Goal: Check status: Check status

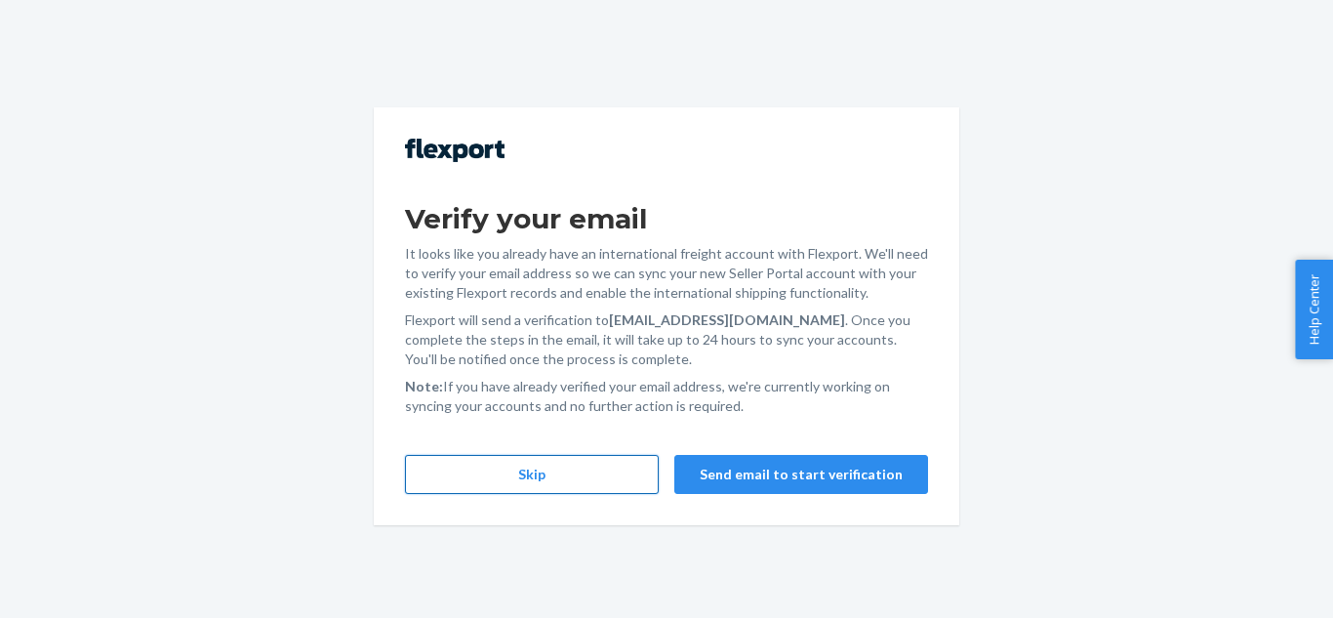
click at [583, 481] on button "Skip" at bounding box center [532, 474] width 254 height 39
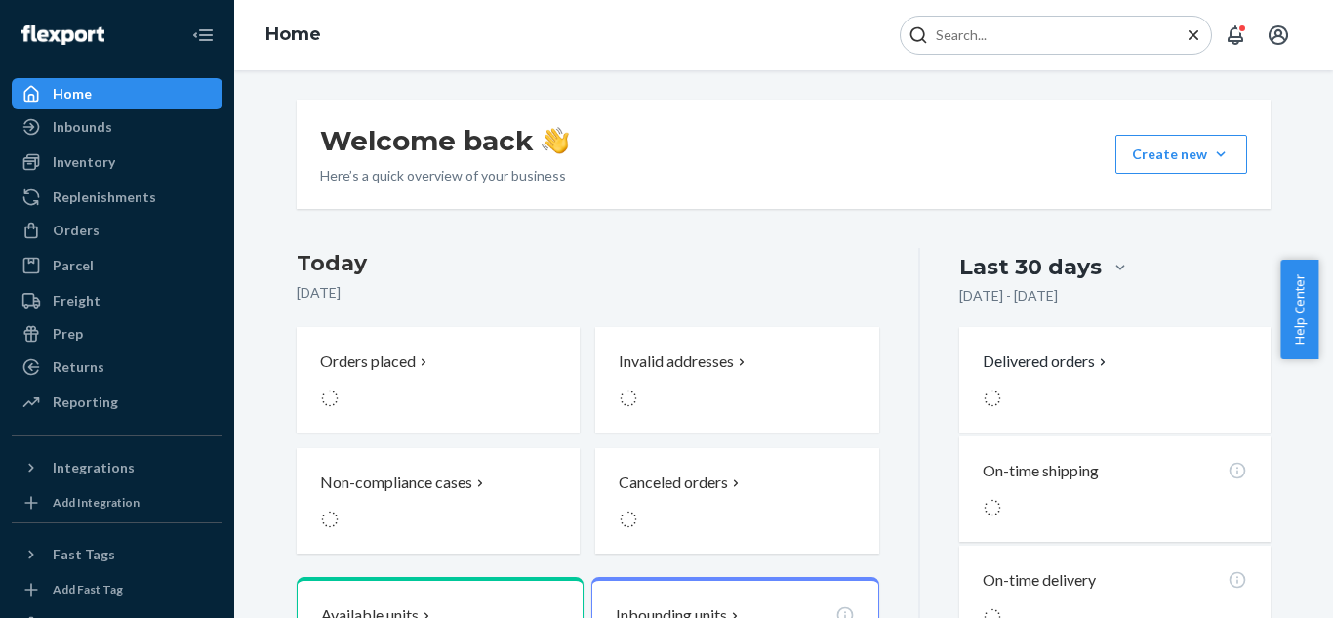
click at [1186, 36] on icon "Close Search" at bounding box center [1193, 35] width 20 height 20
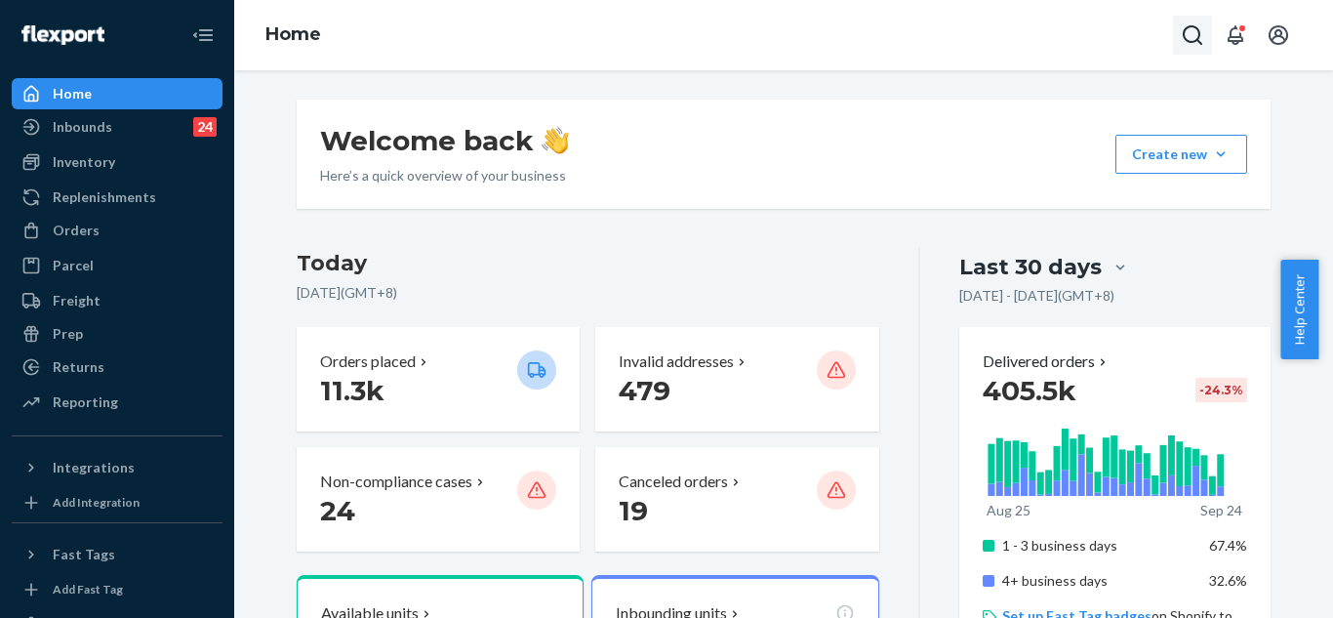
click at [1187, 39] on icon "Open Search Box" at bounding box center [1192, 34] width 23 height 23
type input "#255284028"
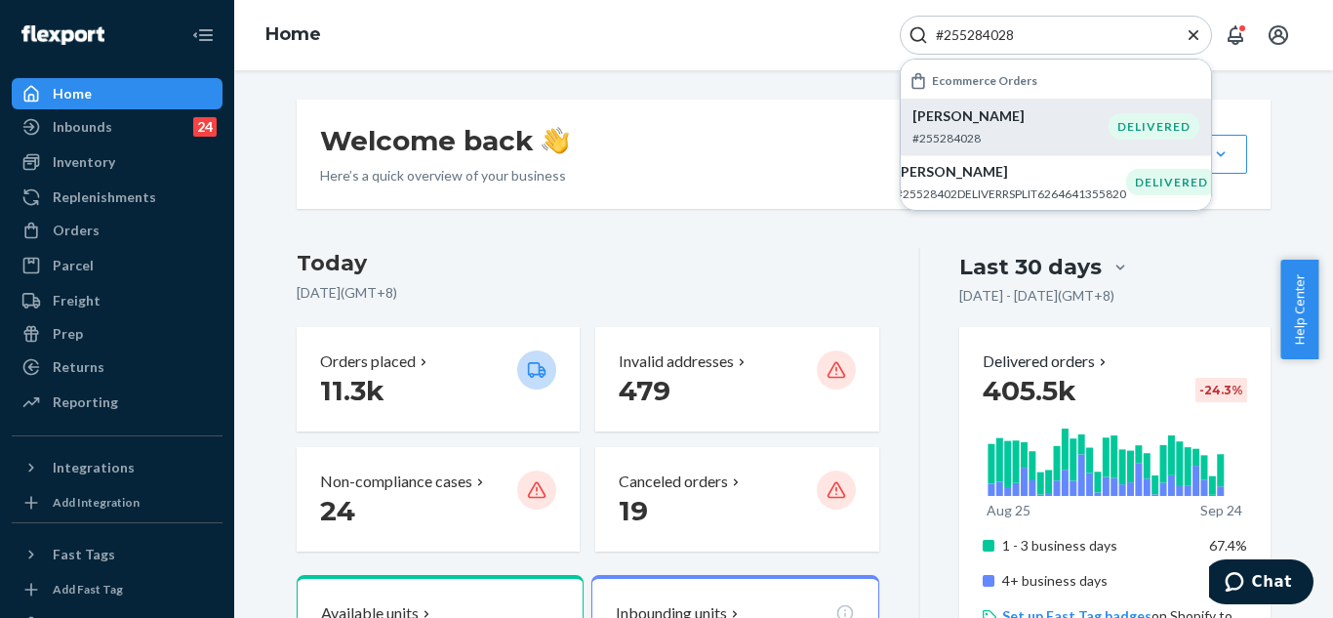
click at [1069, 124] on p "[PERSON_NAME]" at bounding box center [1010, 116] width 196 height 20
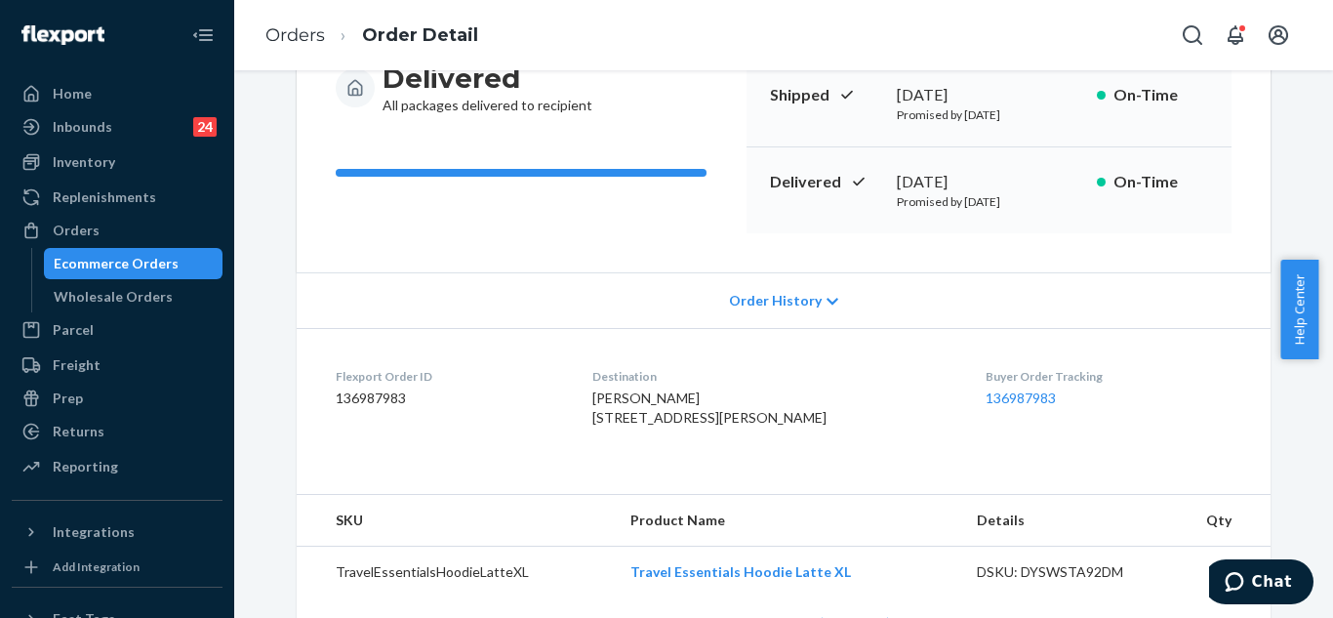
scroll to position [390, 0]
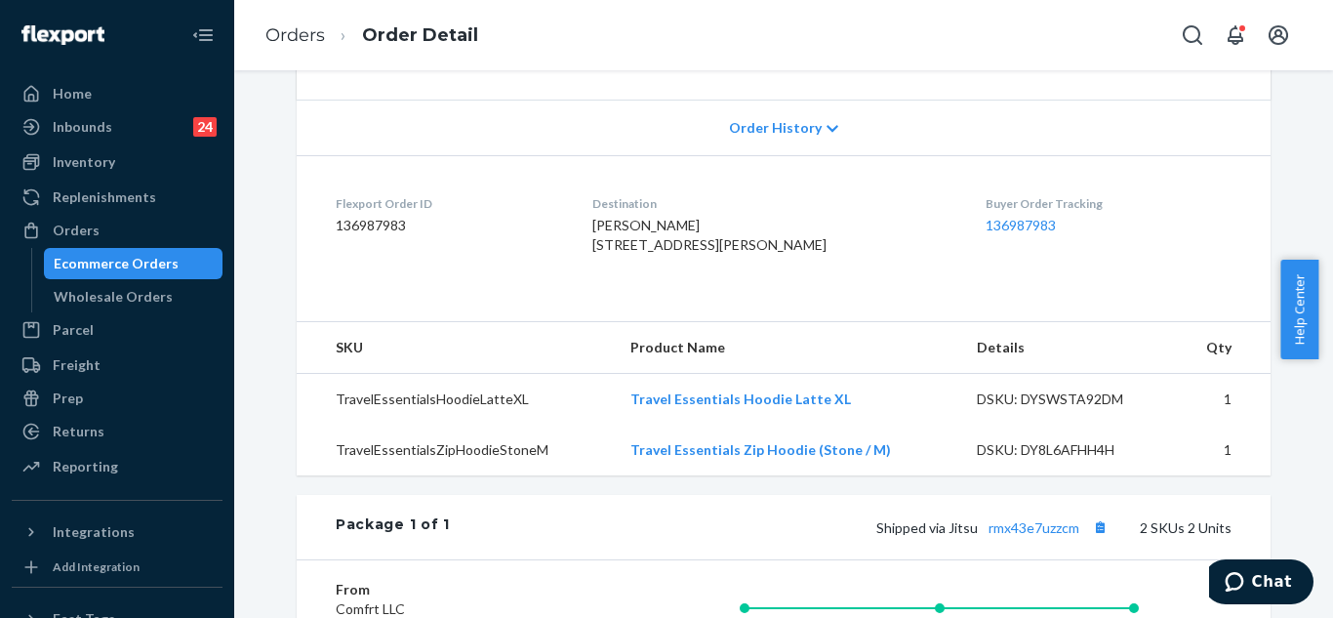
click at [783, 129] on span "Order History" at bounding box center [775, 128] width 93 height 20
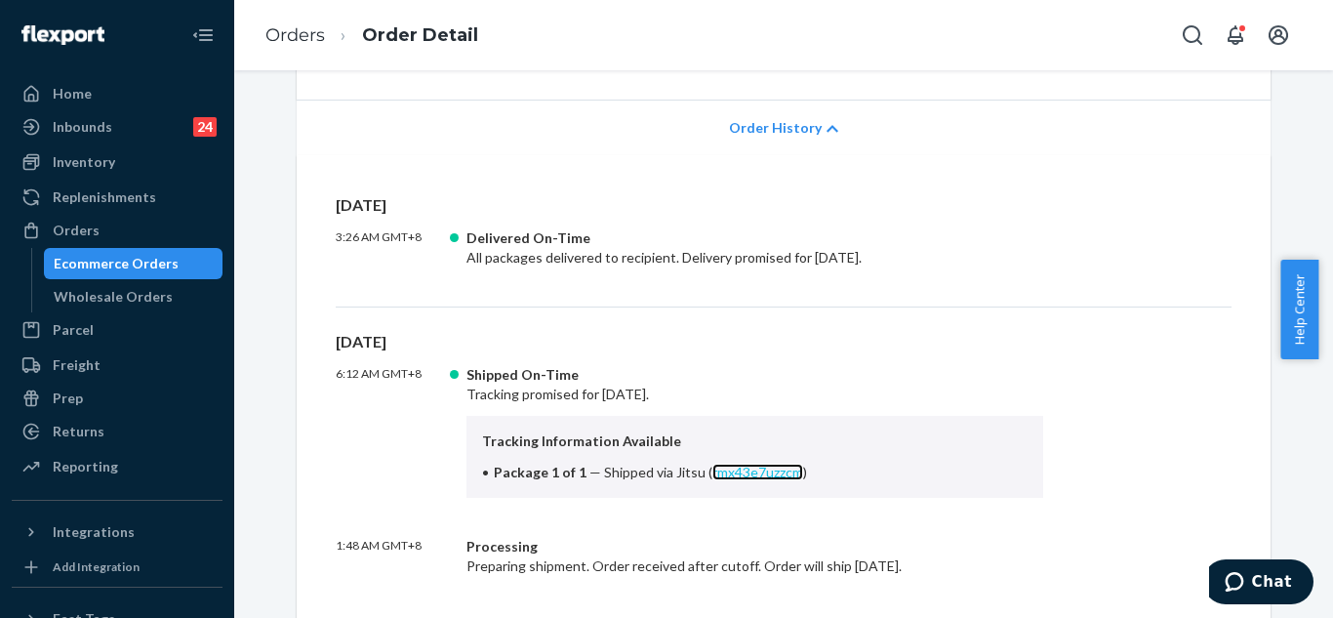
click at [739, 468] on link "rmx43e7uzzcm" at bounding box center [757, 471] width 91 height 17
drag, startPoint x: 694, startPoint y: 472, endPoint x: 792, endPoint y: 471, distance: 98.5
click at [792, 471] on span "Shipped via Jitsu ( rmx43e7uzzcm )" at bounding box center [705, 471] width 203 height 17
click at [782, 367] on div "Shipped On-Time" at bounding box center [754, 375] width 577 height 20
click at [668, 470] on span "Shipped via Jitsu ( rmx43e7uzzcm )" at bounding box center [705, 471] width 203 height 17
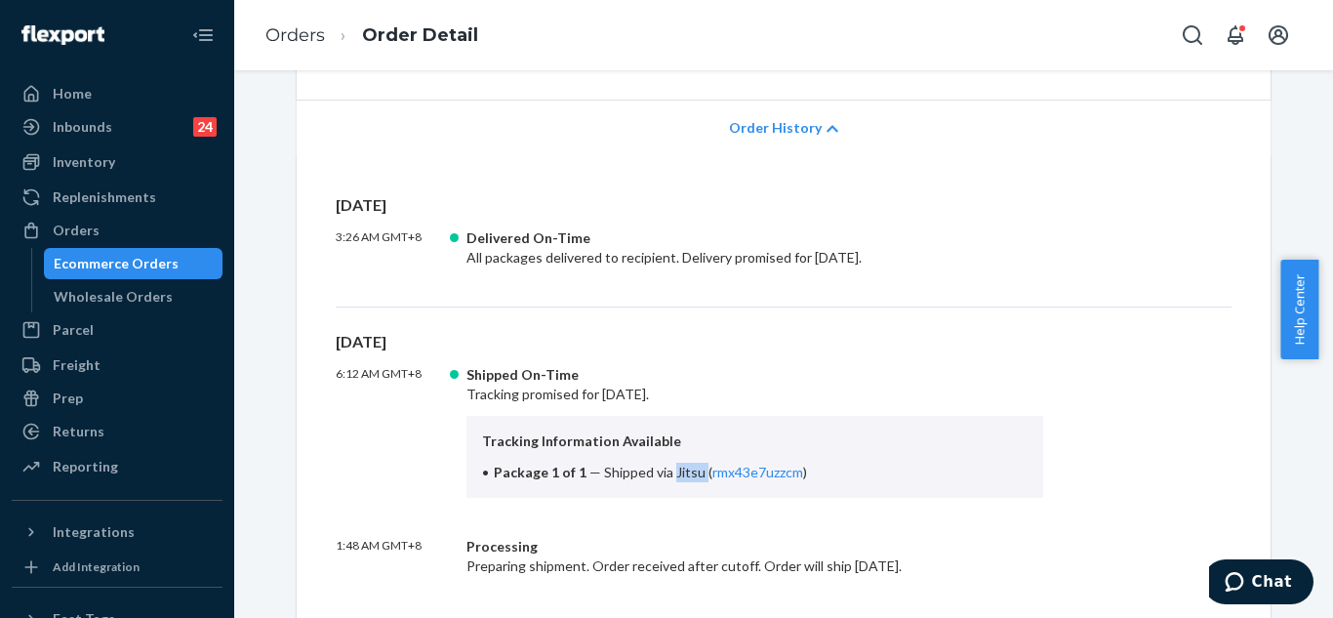
click at [668, 470] on span "Shipped via Jitsu ( rmx43e7uzzcm )" at bounding box center [705, 471] width 203 height 17
click at [714, 418] on div "Tracking Information Available Package 1 of 1 — Shipped via Jitsu ( rmx43e7uzzc…" at bounding box center [754, 457] width 577 height 82
drag, startPoint x: 661, startPoint y: 471, endPoint x: 792, endPoint y: 469, distance: 130.8
click at [792, 469] on span "Shipped via Jitsu ( rmx43e7uzzcm )" at bounding box center [705, 471] width 203 height 17
copy span "Jitsu ( rmx43e7uzzcm )"
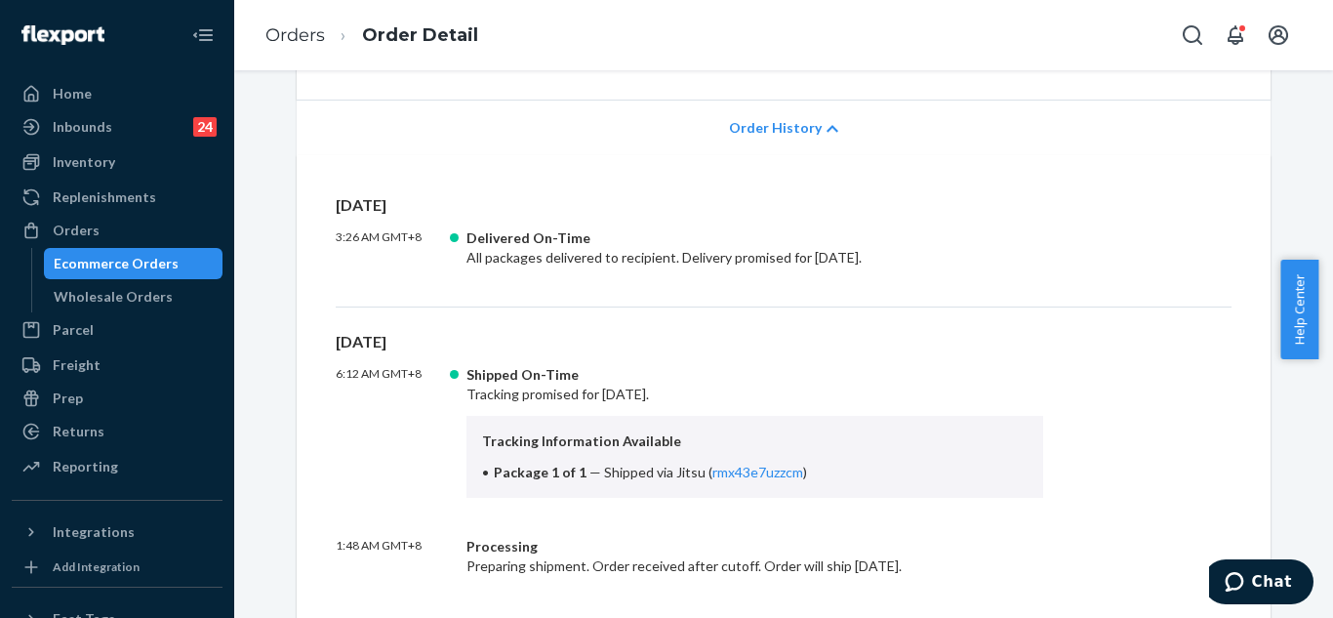
click at [828, 393] on div "Shipped On-Time Tracking promised for [DATE]. Tracking Information Available Pa…" at bounding box center [754, 431] width 577 height 133
drag, startPoint x: 696, startPoint y: 474, endPoint x: 791, endPoint y: 461, distance: 96.5
click at [791, 462] on li "Package 1 of 1 — Shipped via Jitsu ( rmx43e7uzzcm )" at bounding box center [754, 472] width 545 height 20
copy link "rmx43e7uzzcm"
drag, startPoint x: 1220, startPoint y: 28, endPoint x: 1208, endPoint y: 35, distance: 13.6
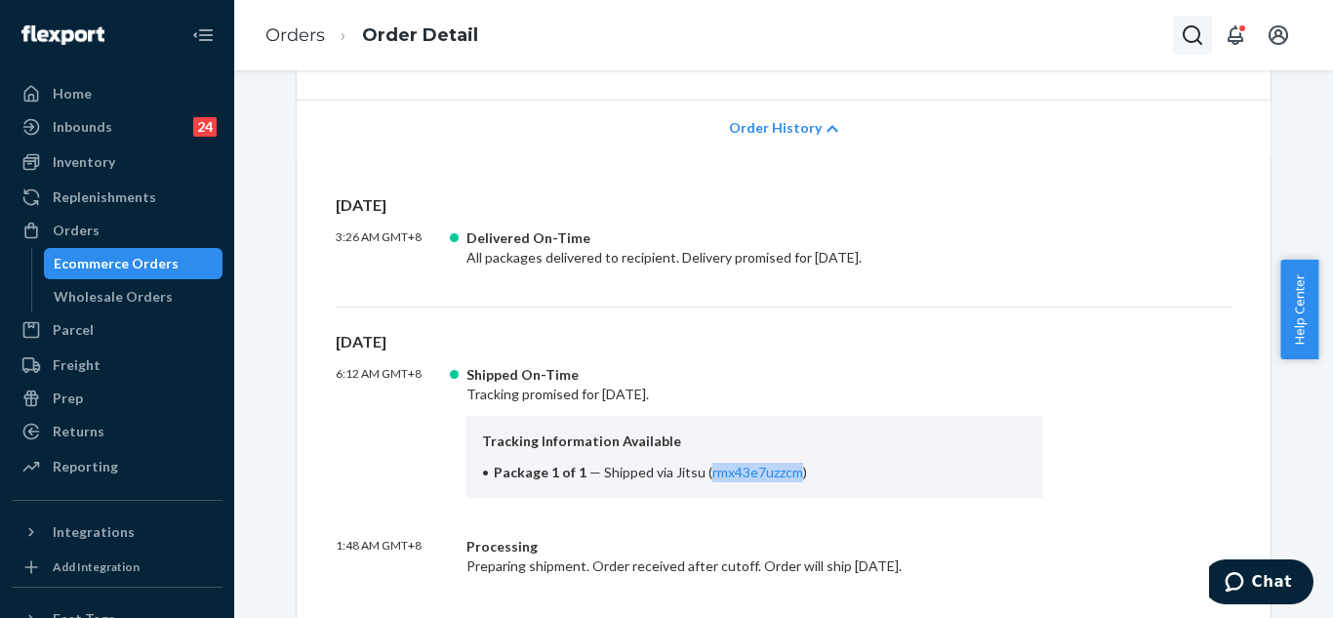
click at [1215, 33] on div at bounding box center [1237, 35] width 129 height 39
click at [1188, 31] on icon "Open Search Box" at bounding box center [1192, 34] width 23 height 23
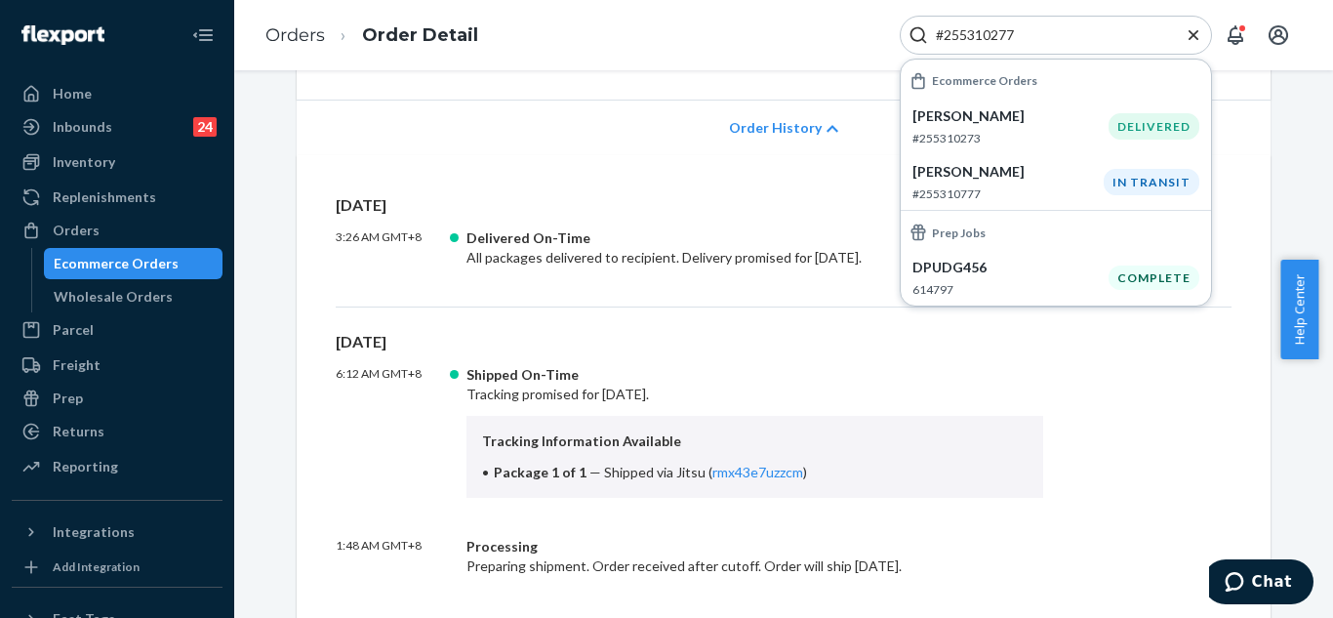
click at [943, 32] on input "#255310277" at bounding box center [1048, 35] width 240 height 20
type input "255310277"
click at [1194, 31] on icon "Close Search" at bounding box center [1193, 35] width 20 height 20
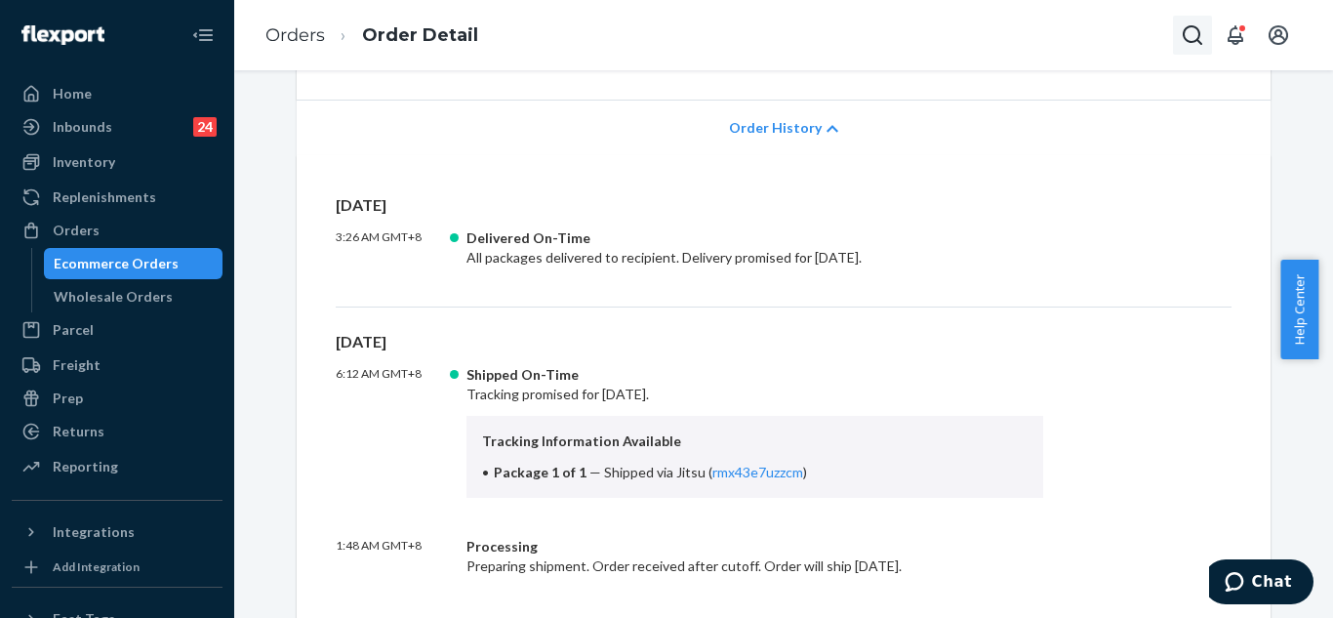
click at [1185, 31] on icon "Open Search Box" at bounding box center [1192, 34] width 23 height 23
click at [1022, 32] on input "Search Input" at bounding box center [1048, 35] width 240 height 20
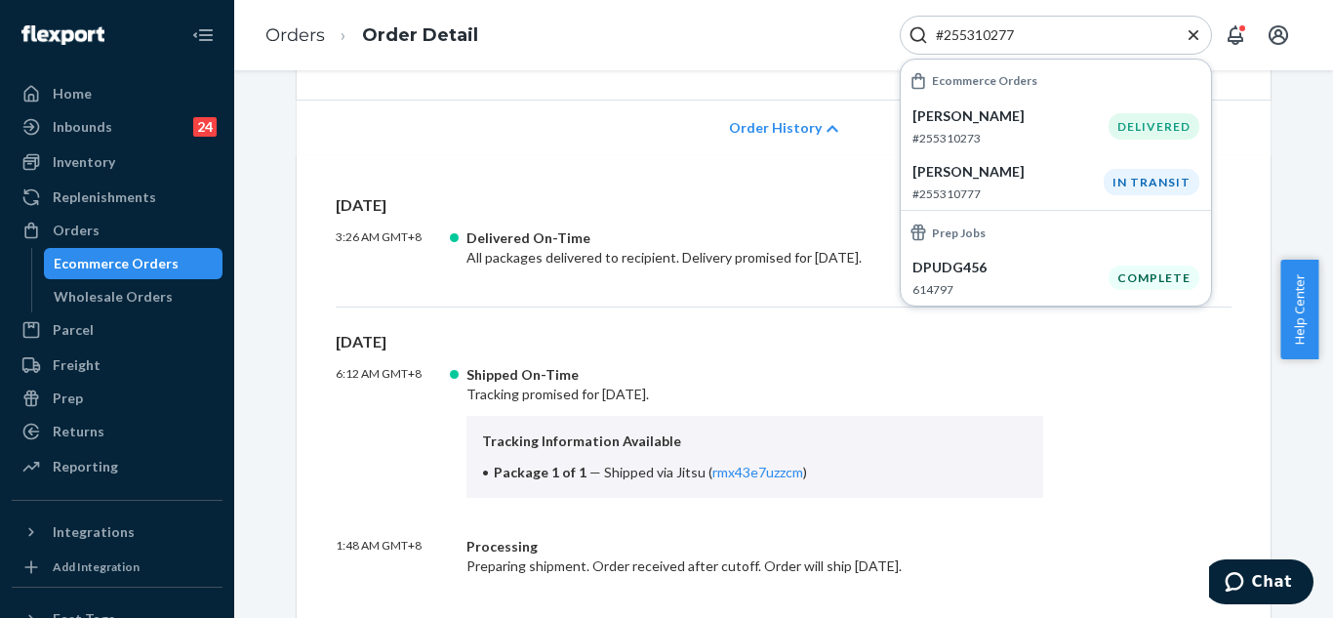
type input "#255310277"
drag, startPoint x: 1054, startPoint y: 33, endPoint x: 933, endPoint y: 33, distance: 121.0
click at [933, 33] on input "#255310277" at bounding box center [1048, 35] width 240 height 20
click at [94, 367] on div "Freight" at bounding box center [77, 365] width 48 height 20
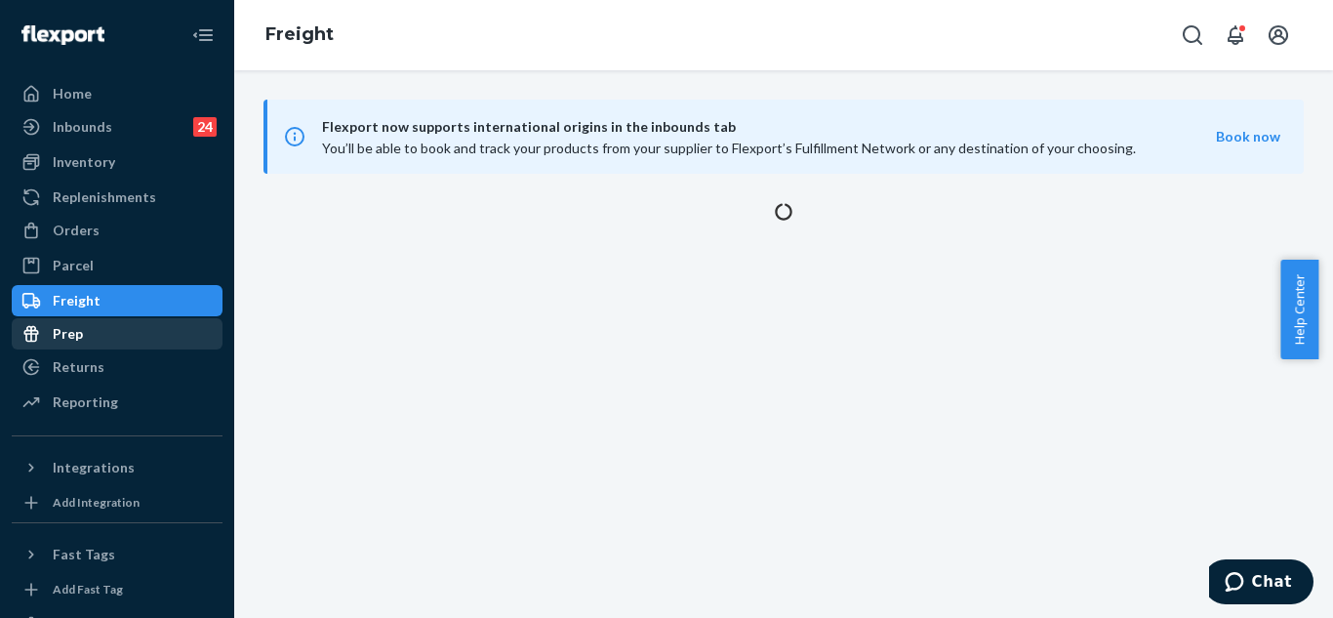
click at [94, 330] on div "Prep" at bounding box center [117, 333] width 207 height 27
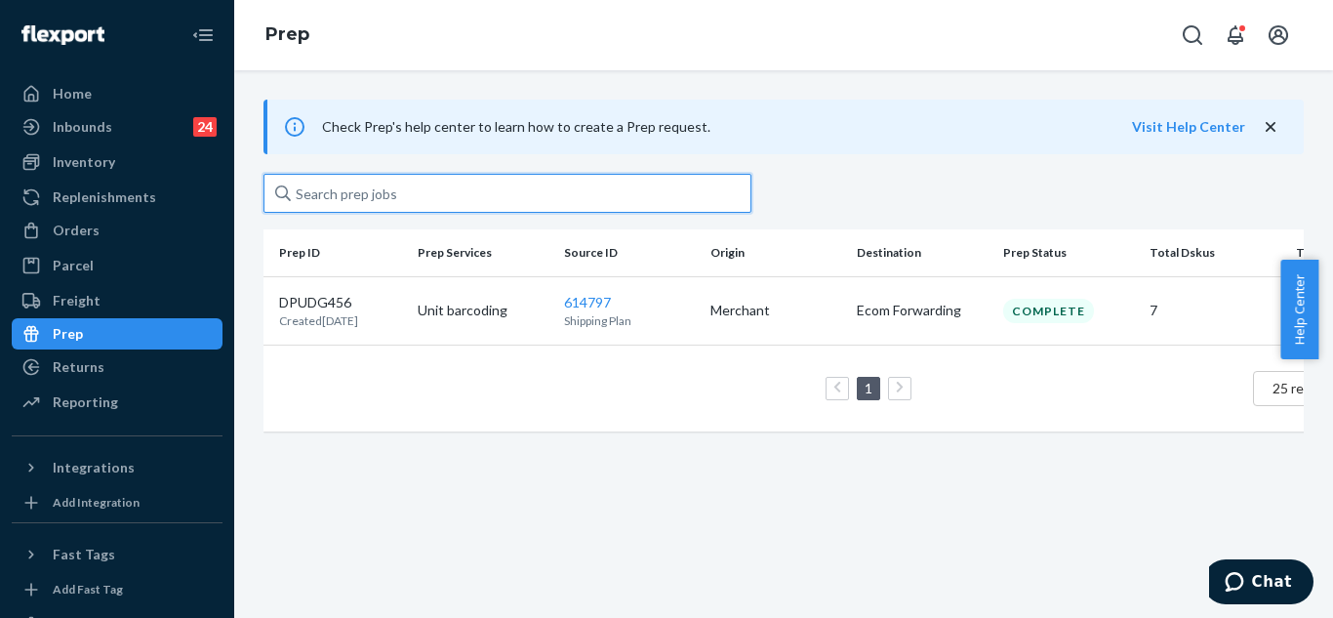
click at [391, 194] on input "text" at bounding box center [507, 193] width 488 height 39
click at [387, 200] on input "text" at bounding box center [507, 193] width 488 height 39
paste input "#255310277"
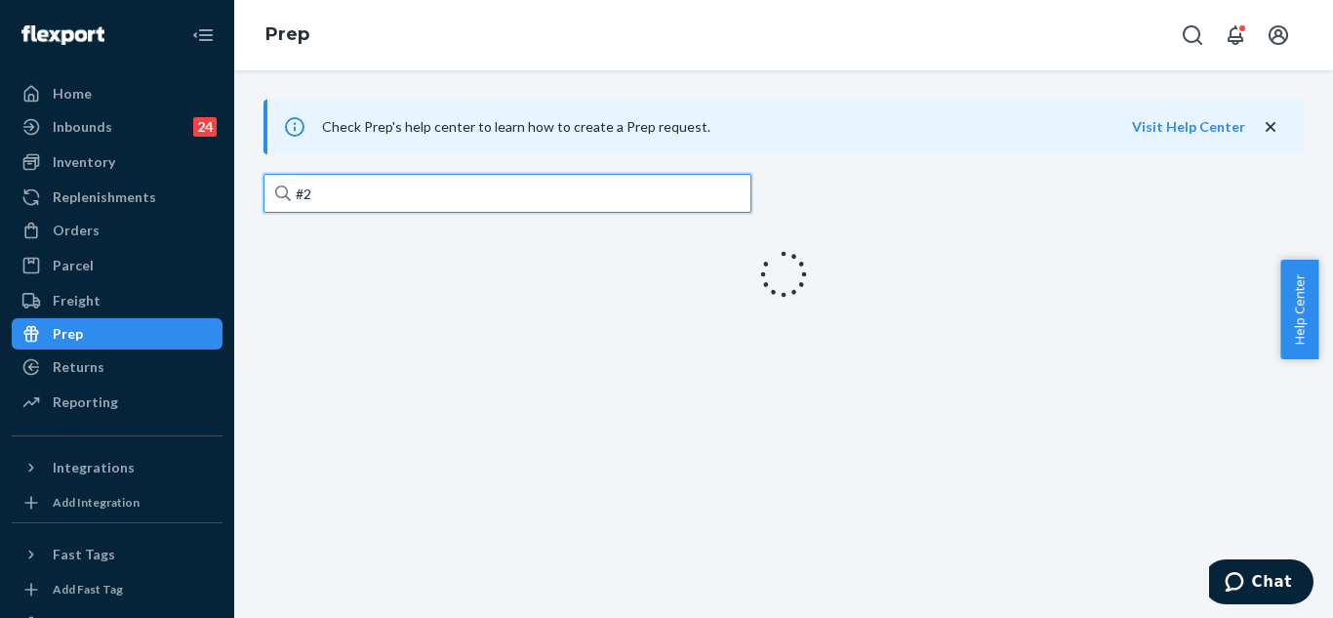
type input "#"
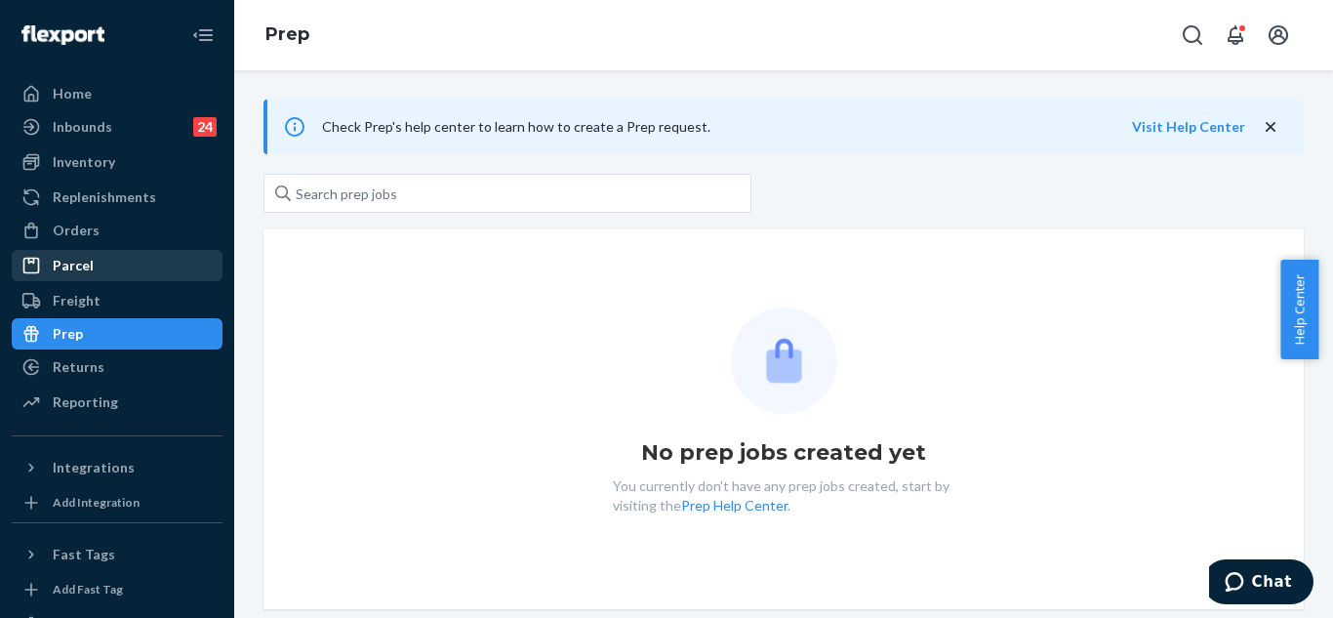
click at [64, 261] on div "Parcel" at bounding box center [73, 266] width 41 height 20
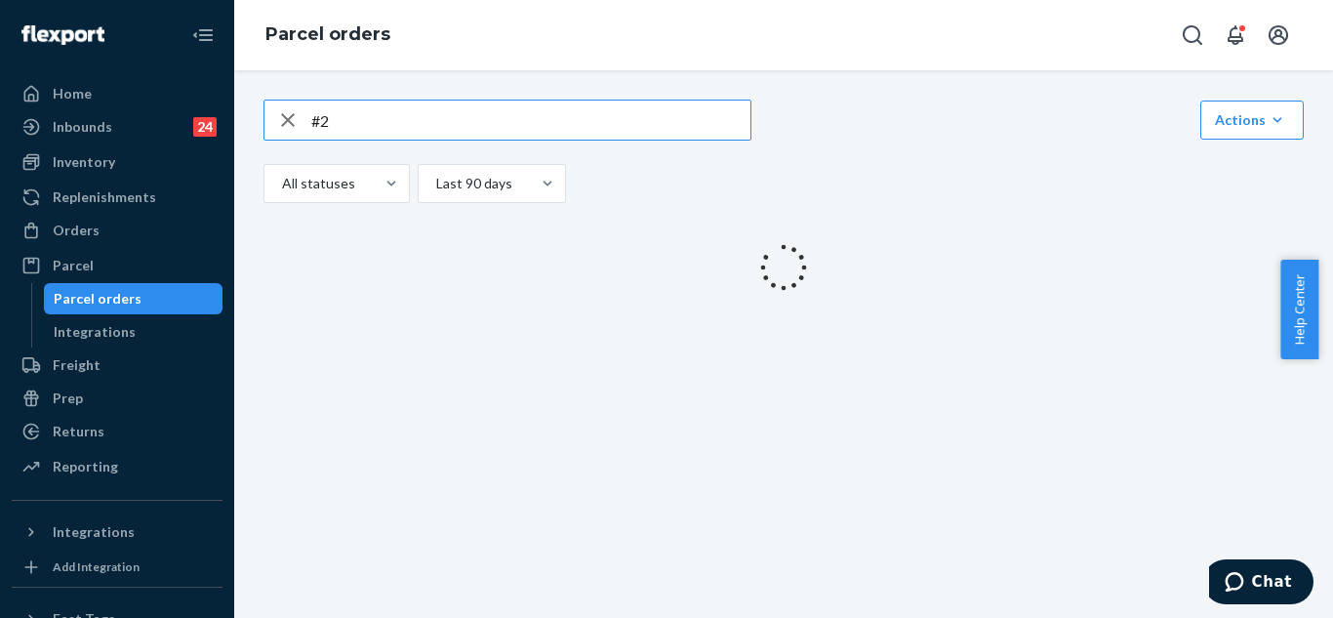
type input "#"
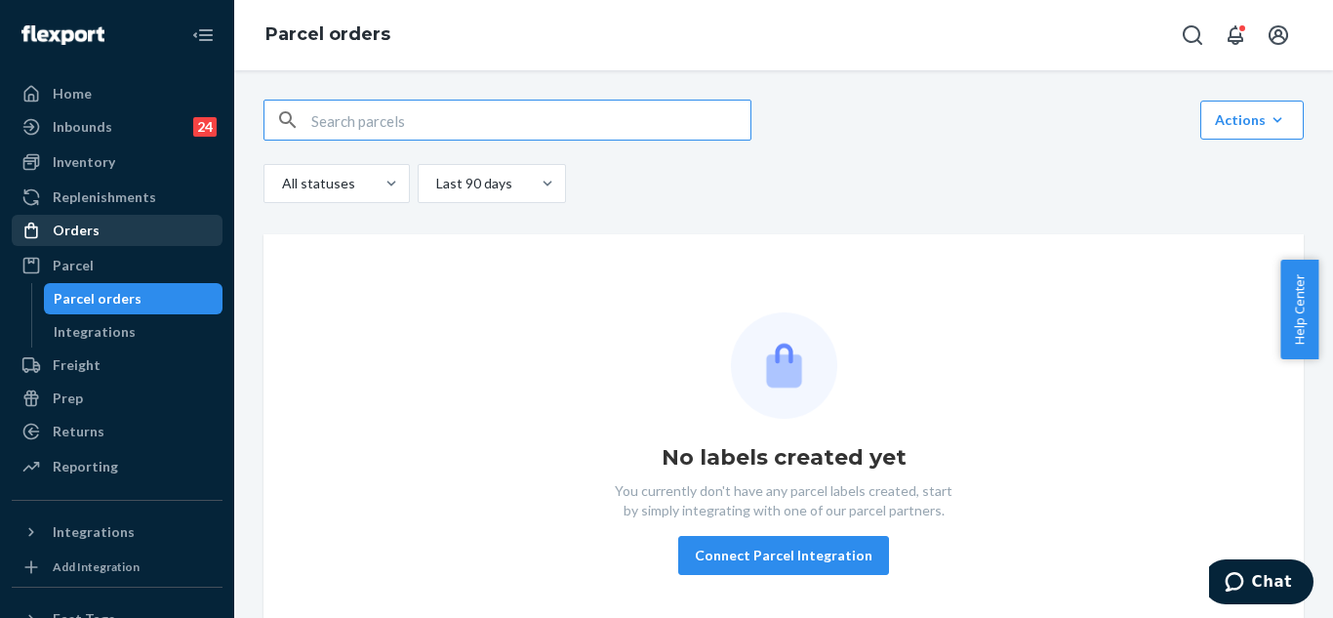
click at [88, 238] on div "Orders" at bounding box center [76, 230] width 47 height 20
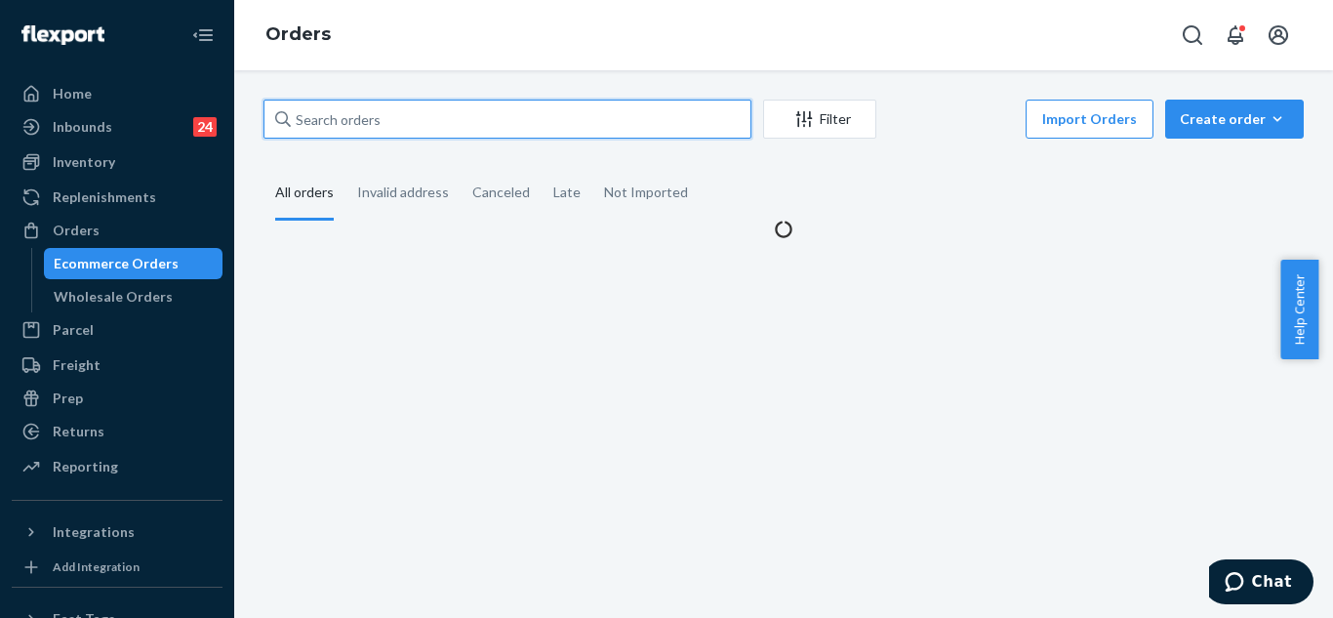
click at [418, 113] on input "text" at bounding box center [507, 119] width 488 height 39
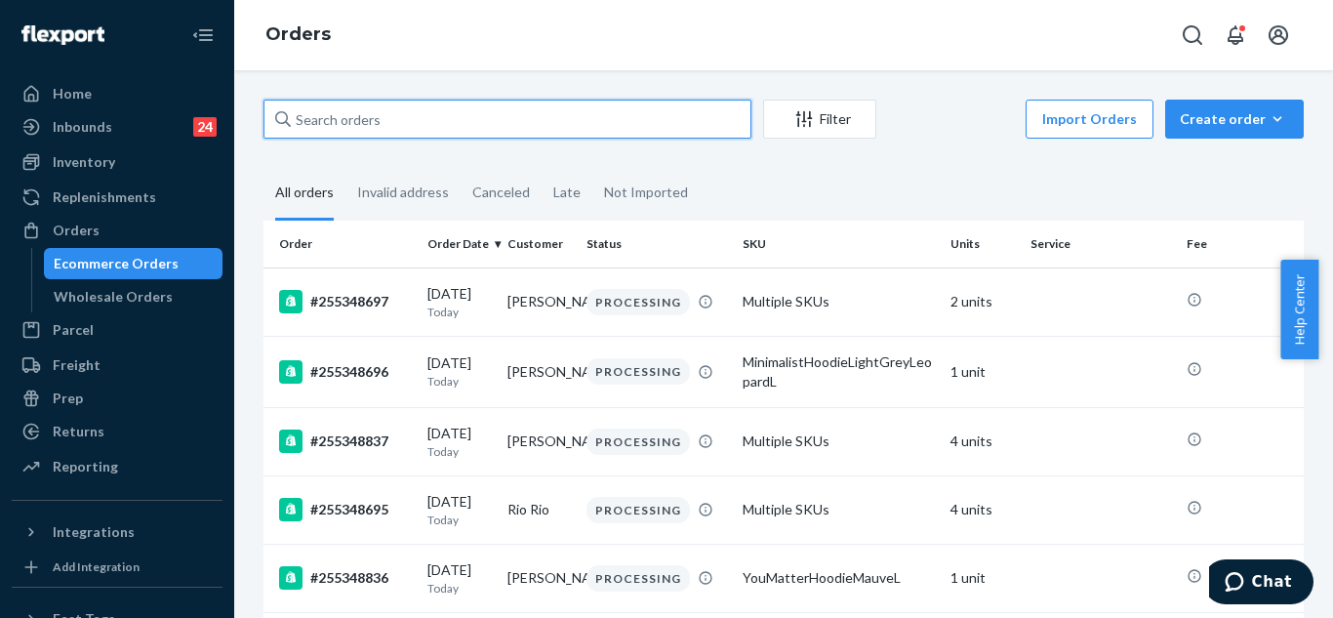
paste input "#255310277"
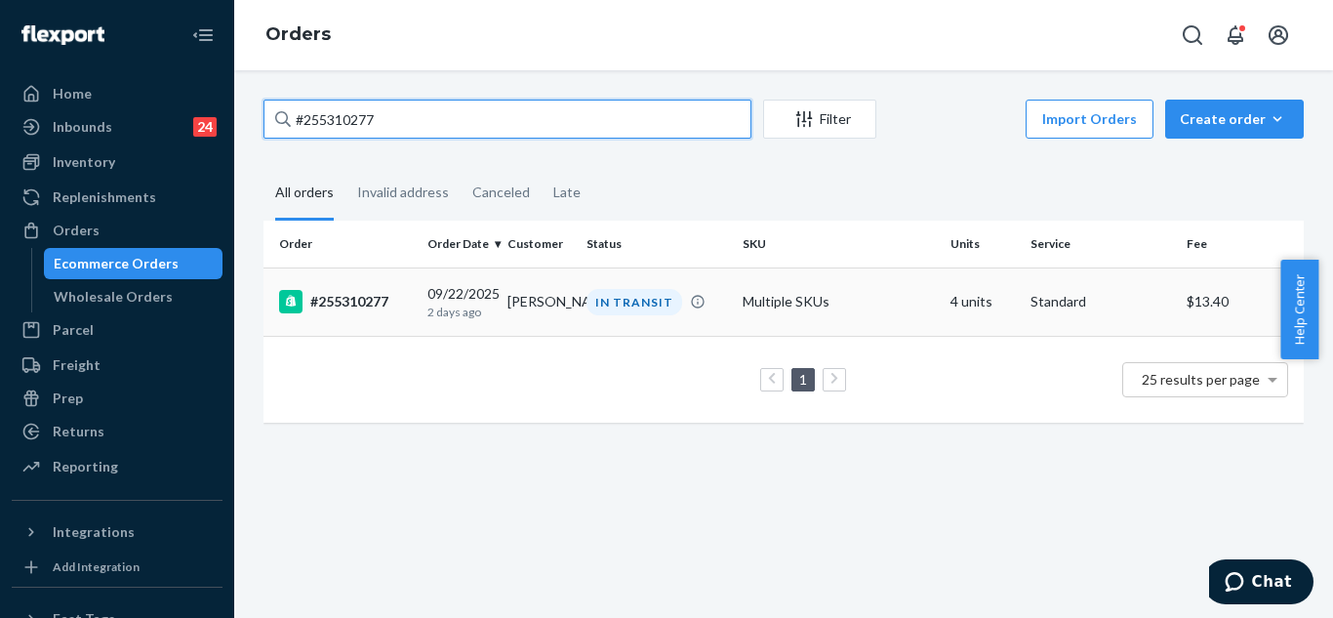
type input "#255310277"
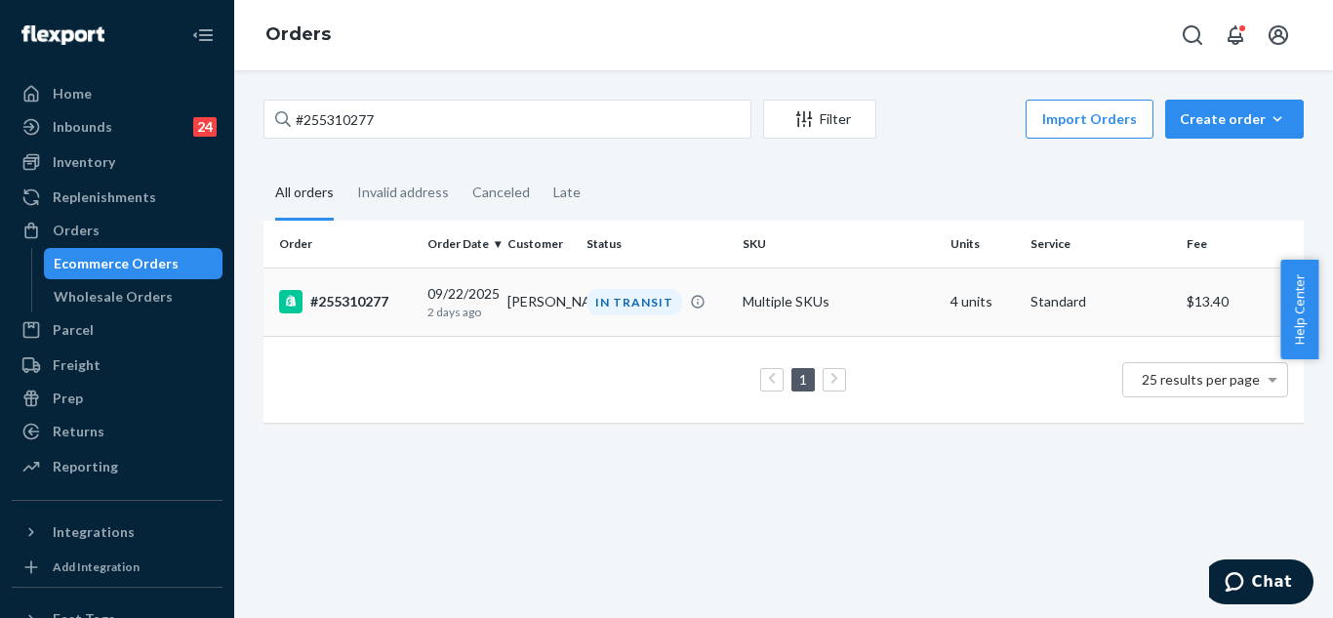
click at [881, 292] on td "Multiple SKUs" at bounding box center [839, 301] width 208 height 68
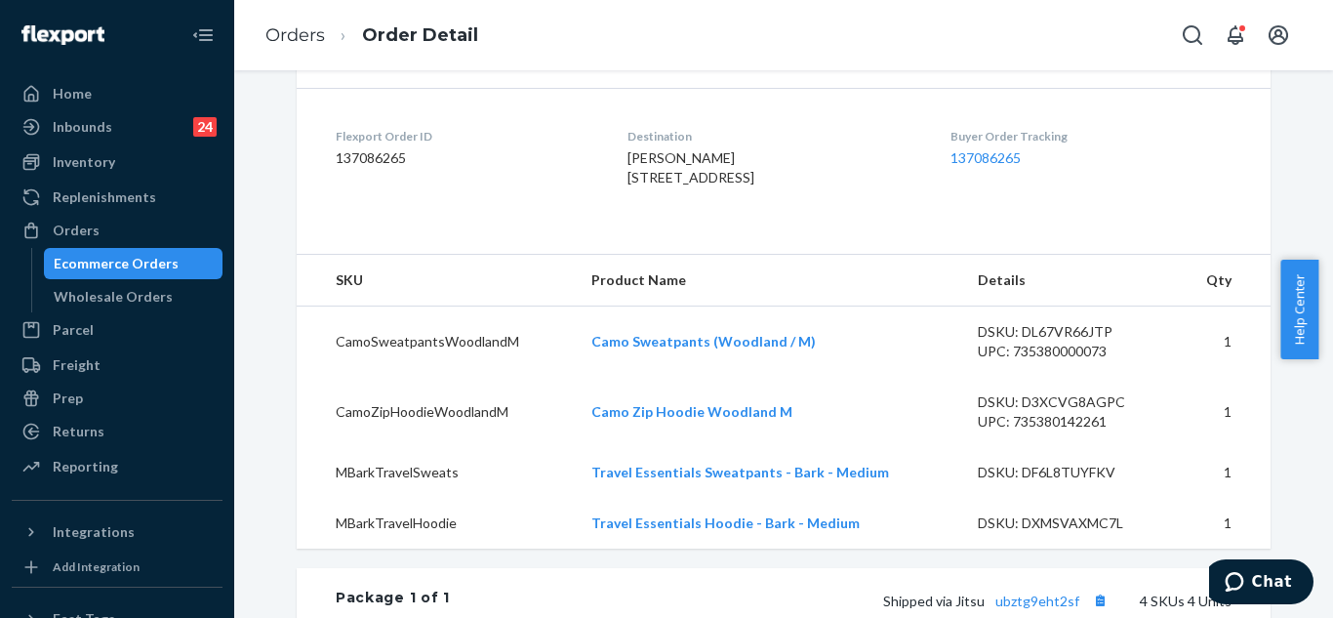
scroll to position [390, 0]
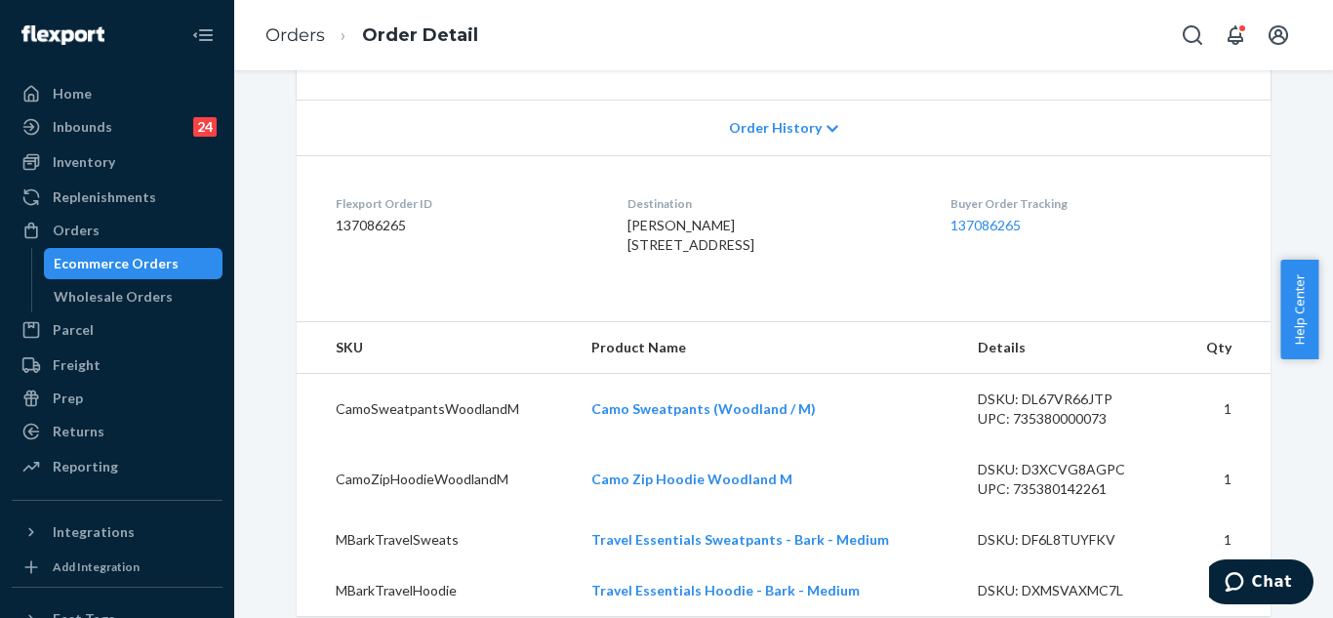
click at [778, 130] on span "Order History" at bounding box center [775, 128] width 93 height 20
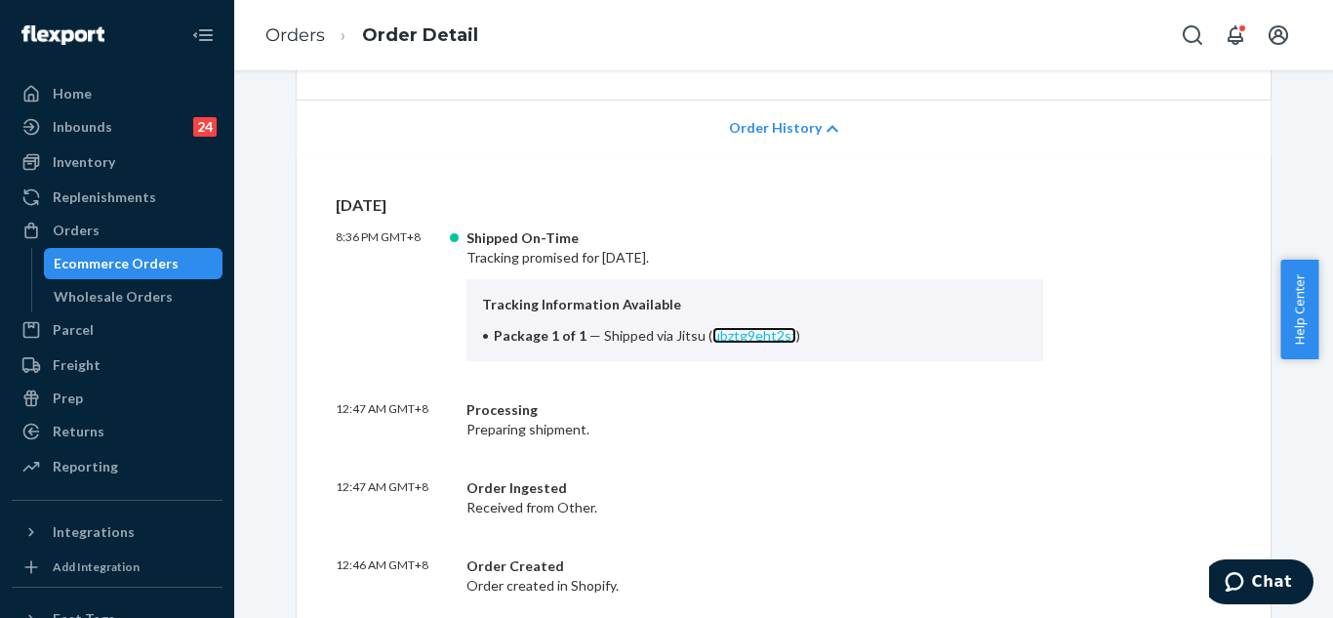
click at [714, 333] on link "ubztg9eht2sf" at bounding box center [754, 335] width 84 height 17
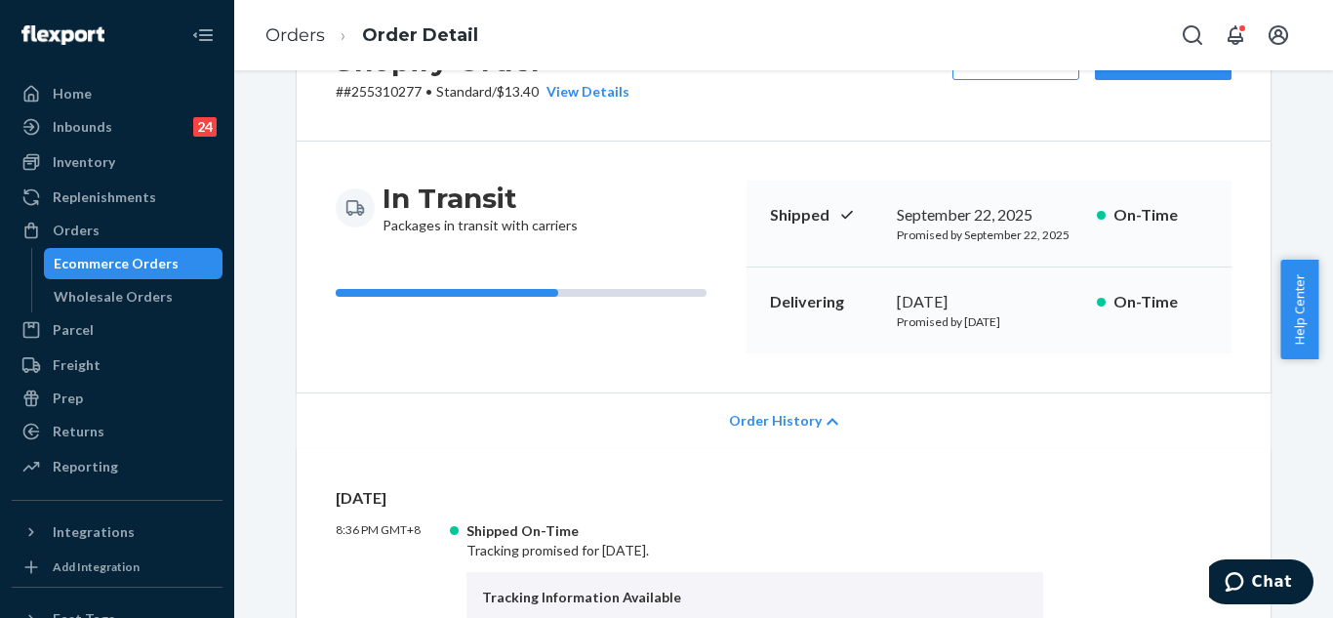
scroll to position [0, 0]
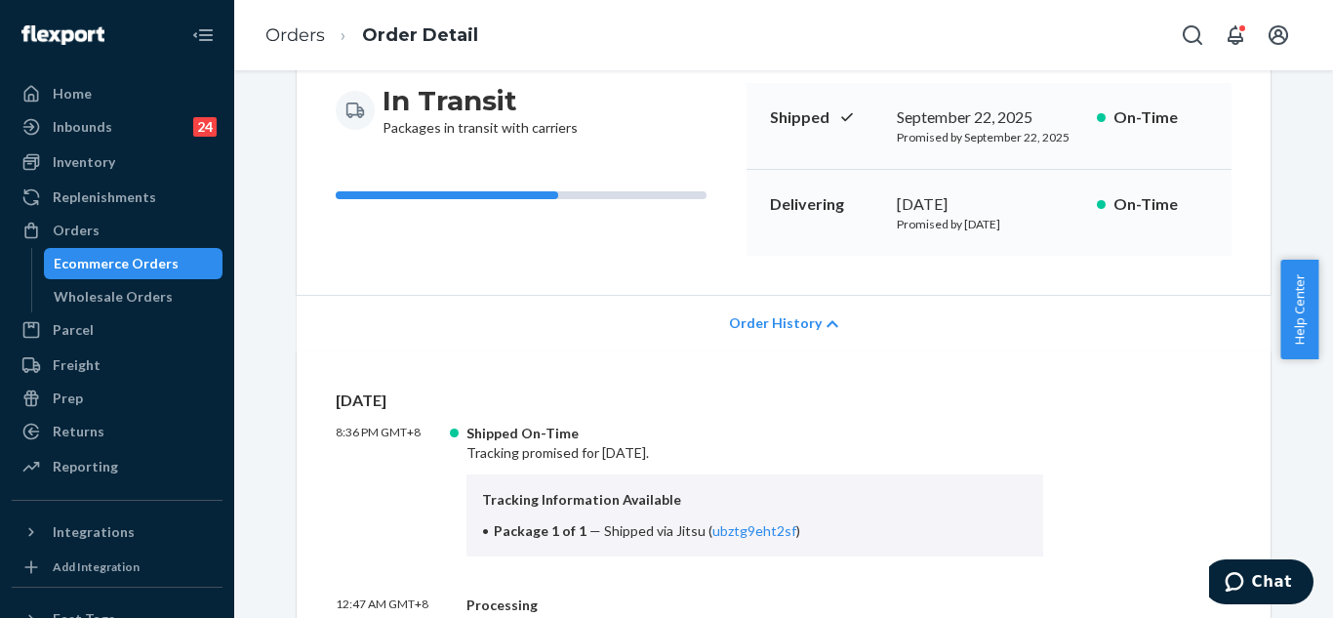
click at [785, 319] on span "Order History" at bounding box center [775, 323] width 93 height 20
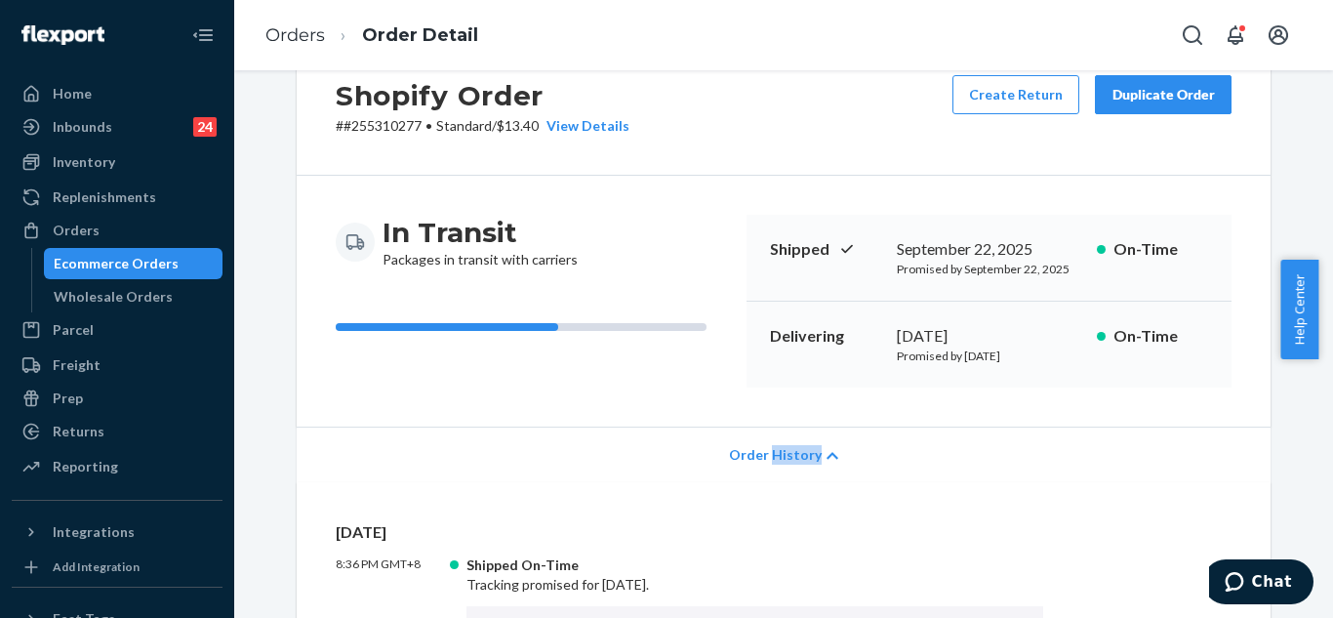
scroll to position [98, 0]
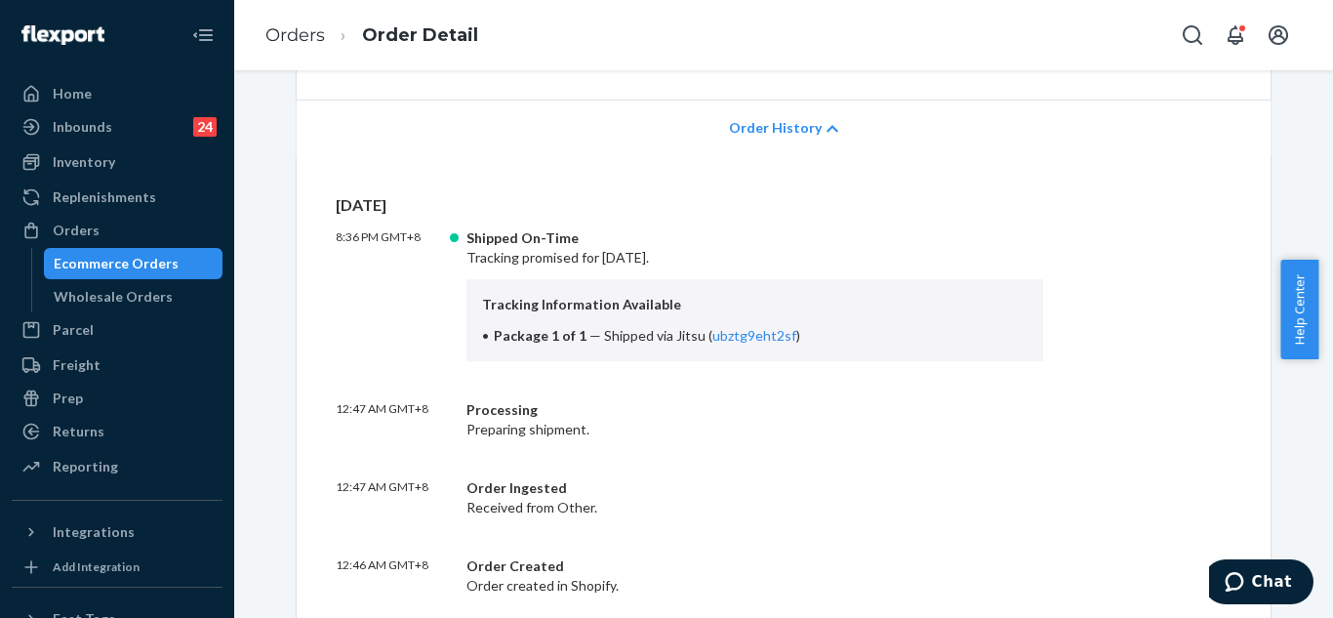
click at [940, 175] on div "[DATE] 8:36 PM GMT+8 Shipped On-Time Tracking promised for [DATE]. Tracking Inf…" at bounding box center [784, 414] width 974 height 518
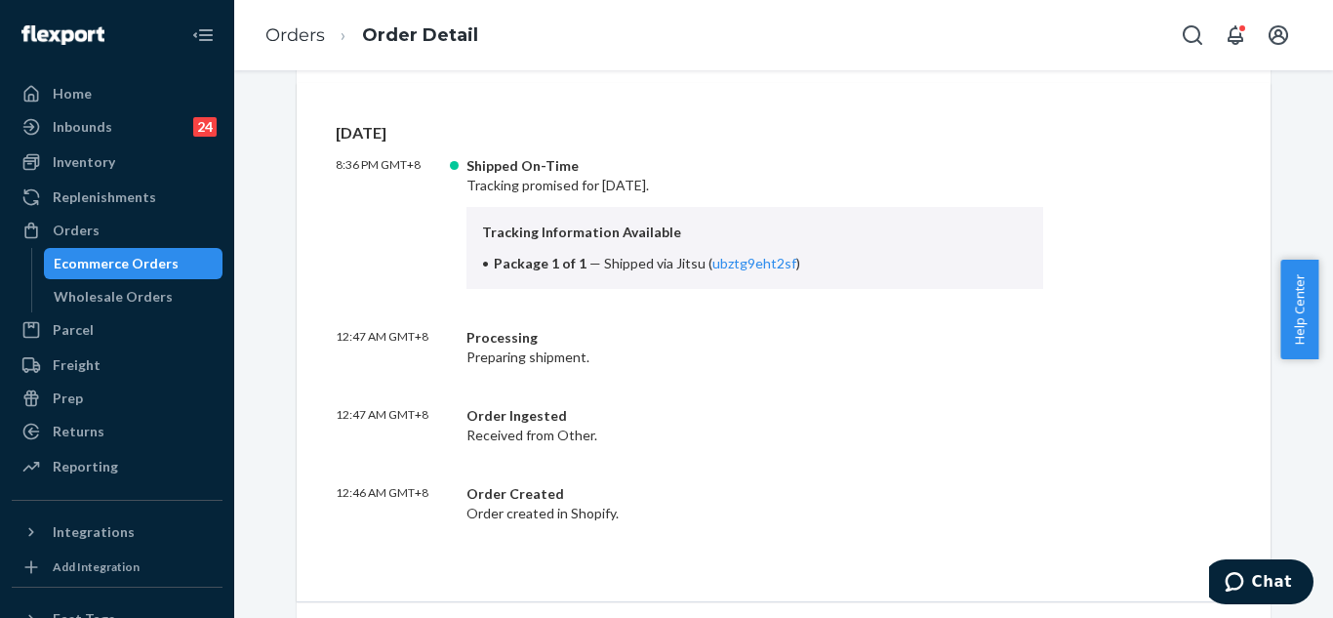
scroll to position [488, 0]
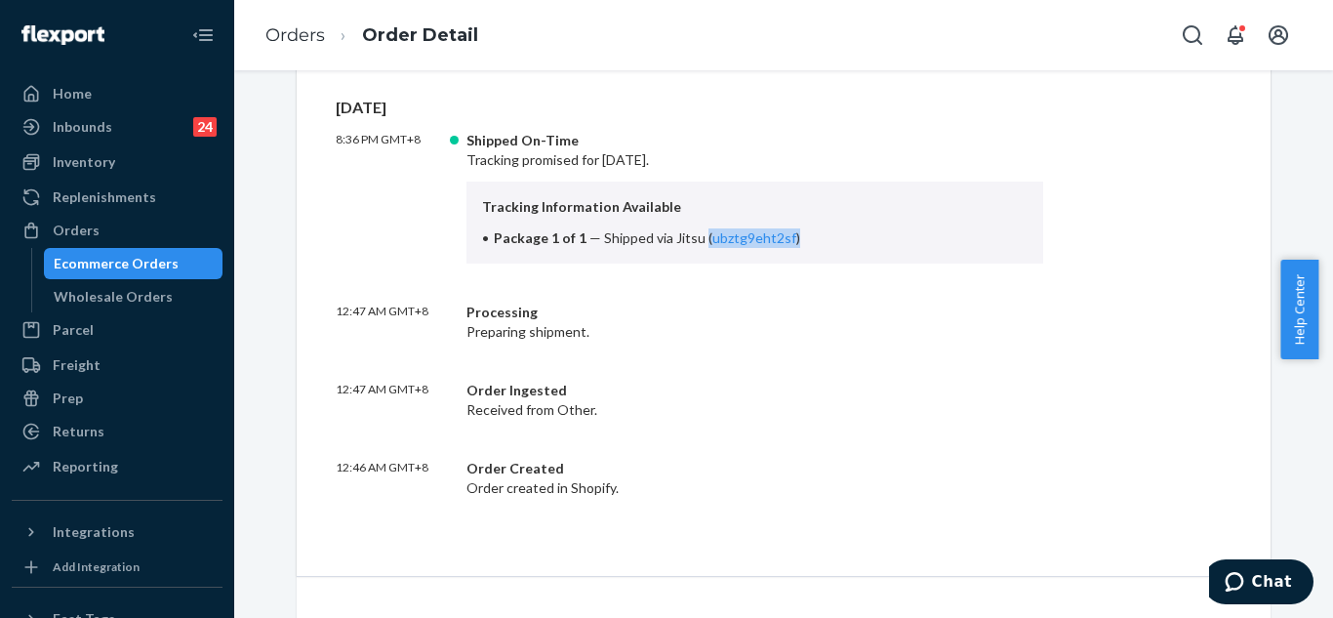
drag, startPoint x: 694, startPoint y: 242, endPoint x: 783, endPoint y: 242, distance: 89.8
click at [783, 242] on li "Package 1 of 1 — Shipped via Jitsu ( ubztg9eht2sf )" at bounding box center [754, 238] width 545 height 20
copy span "( ubztg9eht2sf )"
click at [1192, 30] on icon "Open Search Box" at bounding box center [1192, 34] width 23 height 23
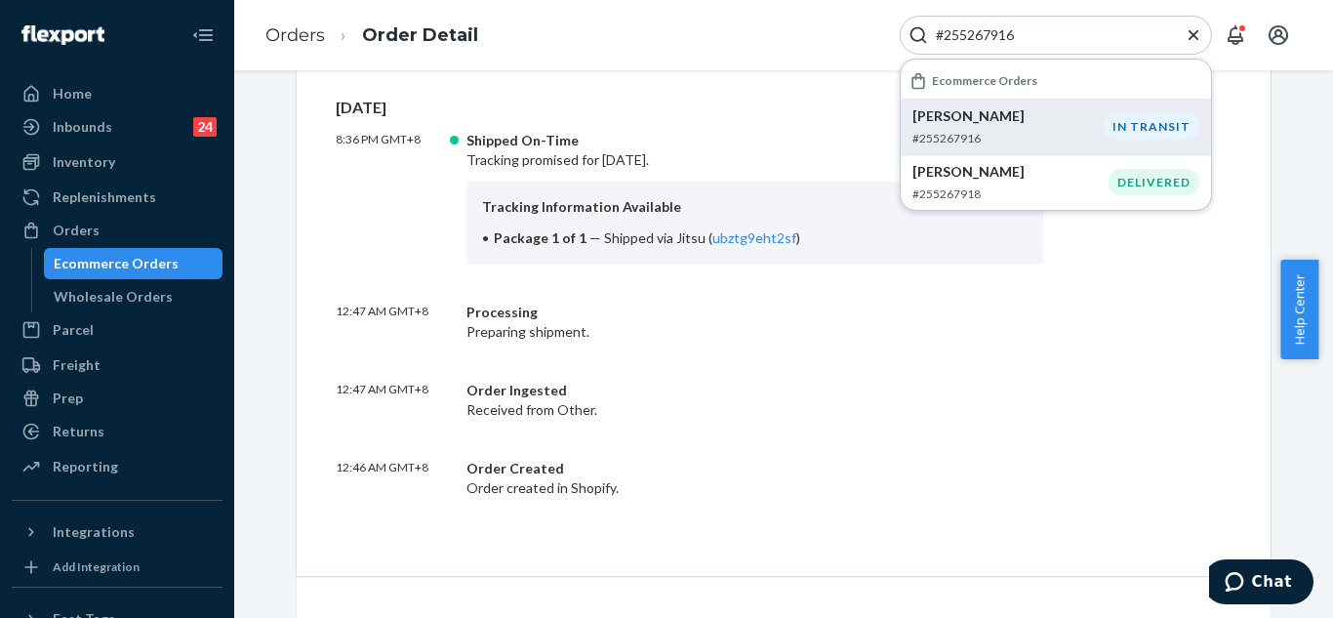
type input "#255267916"
click at [1062, 135] on p "#255267916" at bounding box center [1007, 138] width 191 height 17
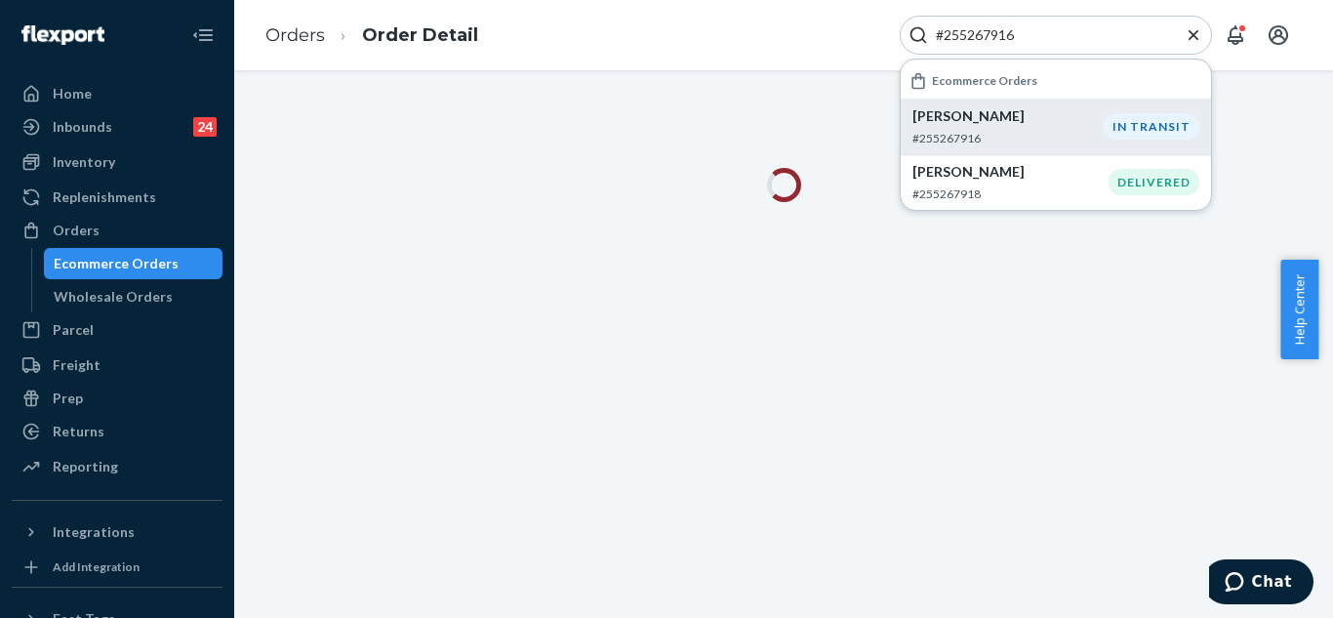
click at [1186, 35] on icon "Close Search" at bounding box center [1193, 35] width 20 height 20
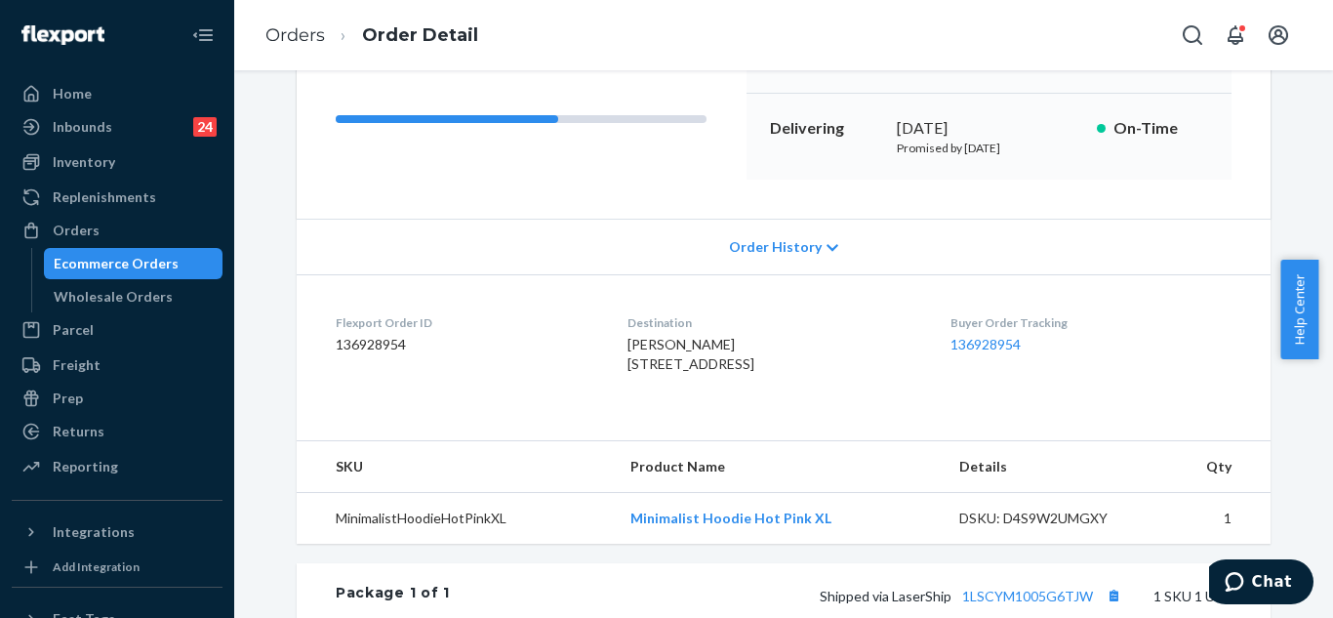
scroll to position [293, 0]
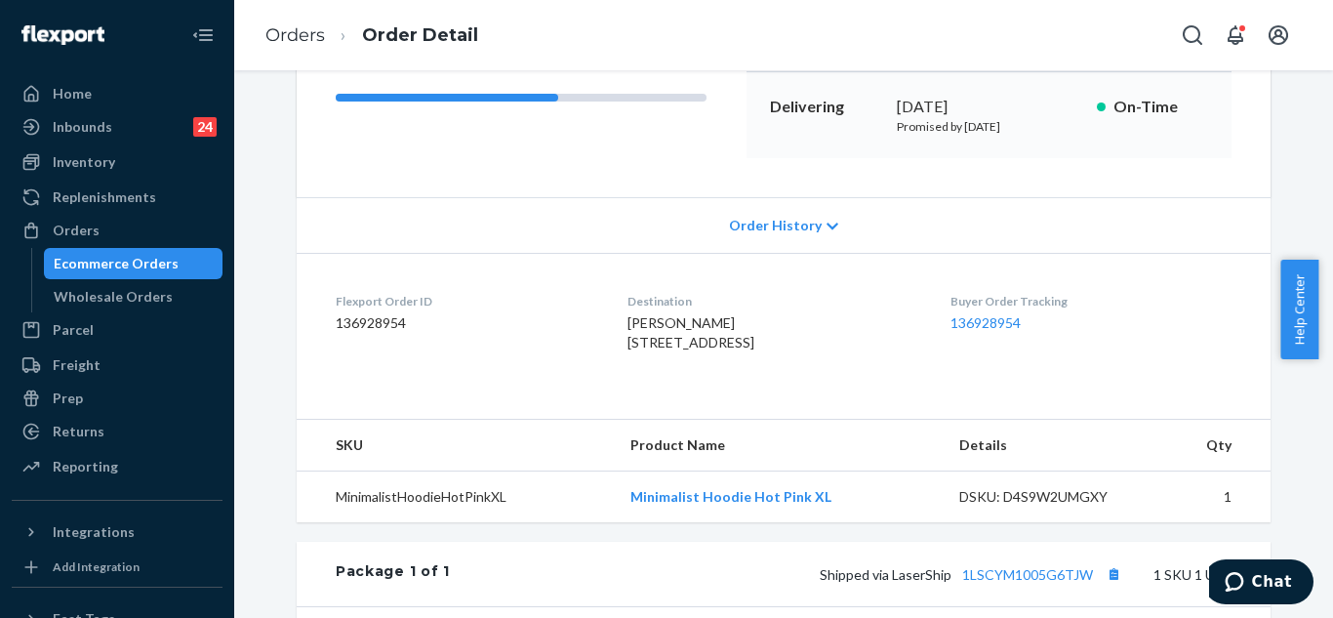
click at [784, 232] on span "Order History" at bounding box center [775, 226] width 93 height 20
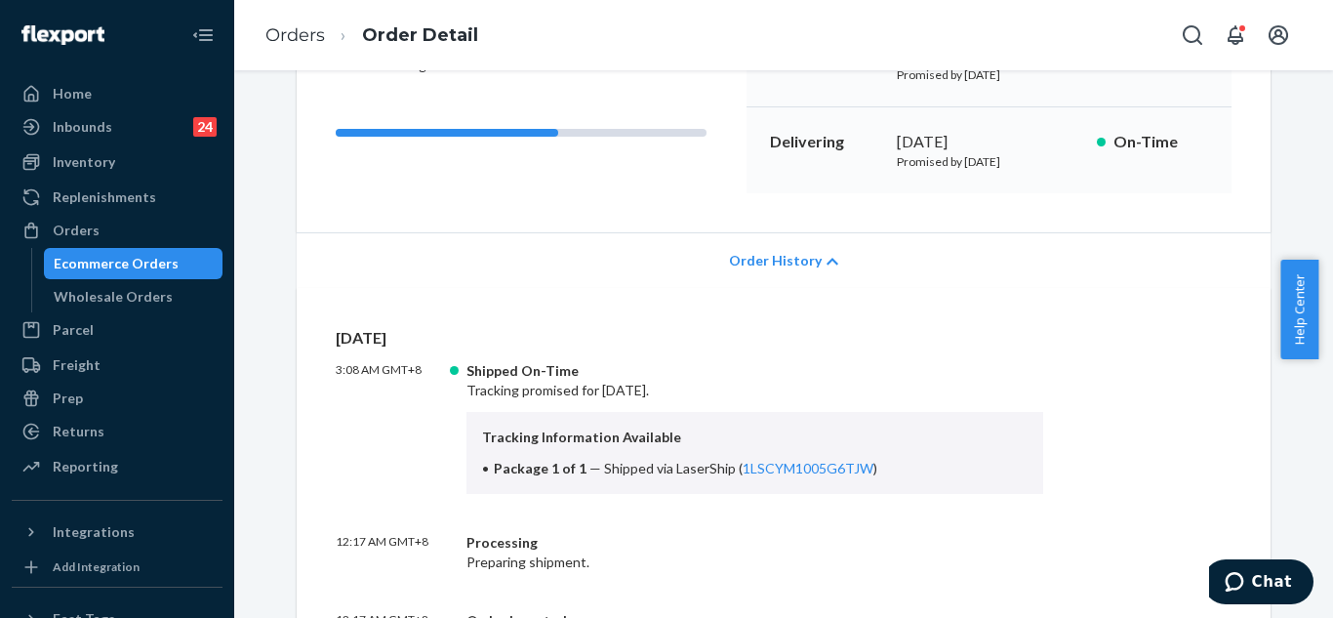
scroll to position [195, 0]
